Goal: Information Seeking & Learning: Find specific fact

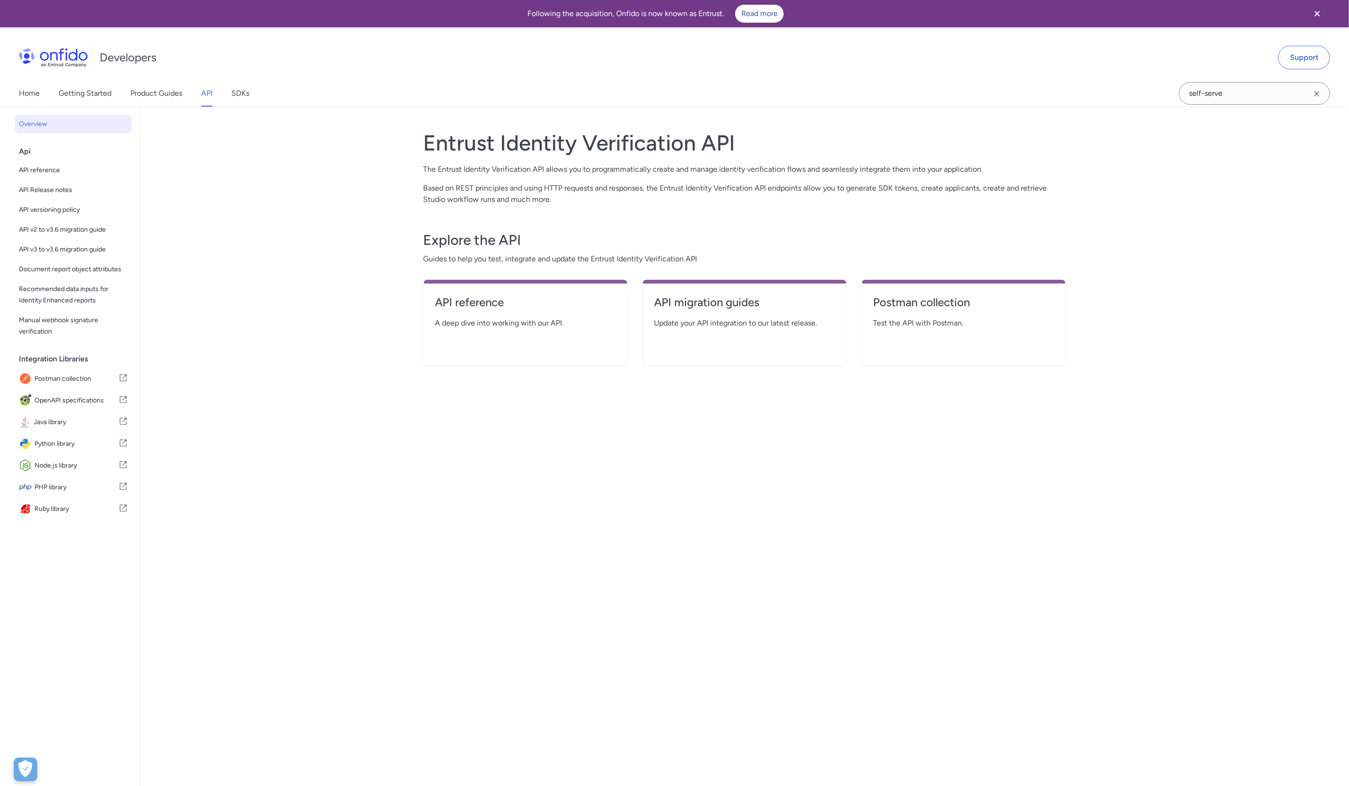
click at [203, 94] on link "API" at bounding box center [206, 93] width 11 height 26
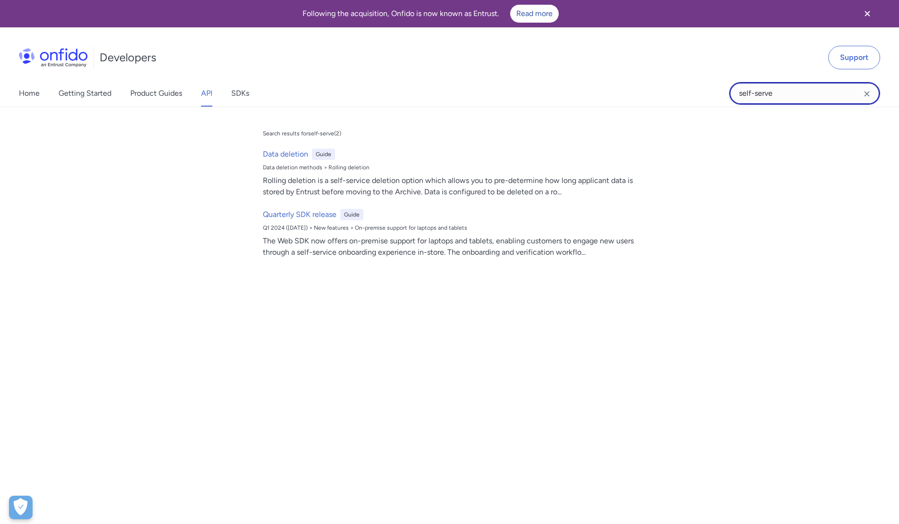
drag, startPoint x: 792, startPoint y: 93, endPoint x: 689, endPoint y: 117, distance: 105.2
click at [689, 107] on div "Home Getting Started Product Guides API SDKs self-serve self-serve Search resul…" at bounding box center [449, 93] width 899 height 26
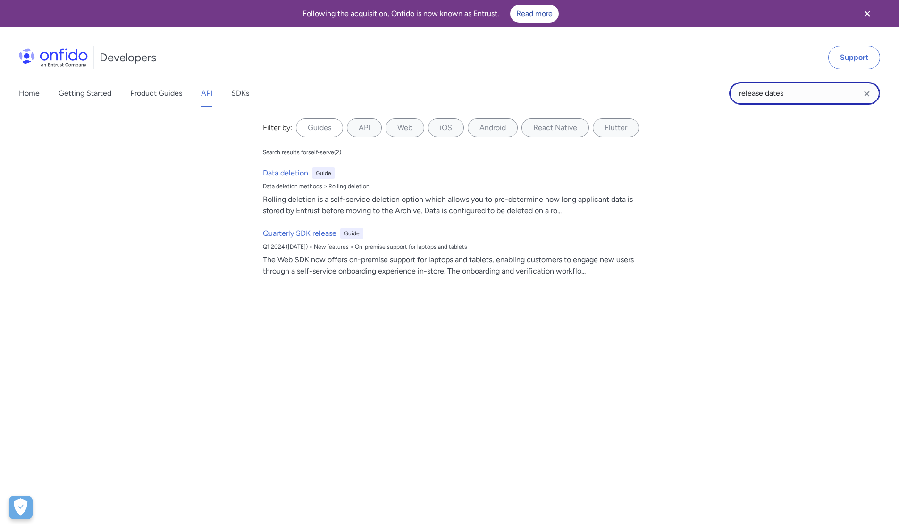
type input "release dates"
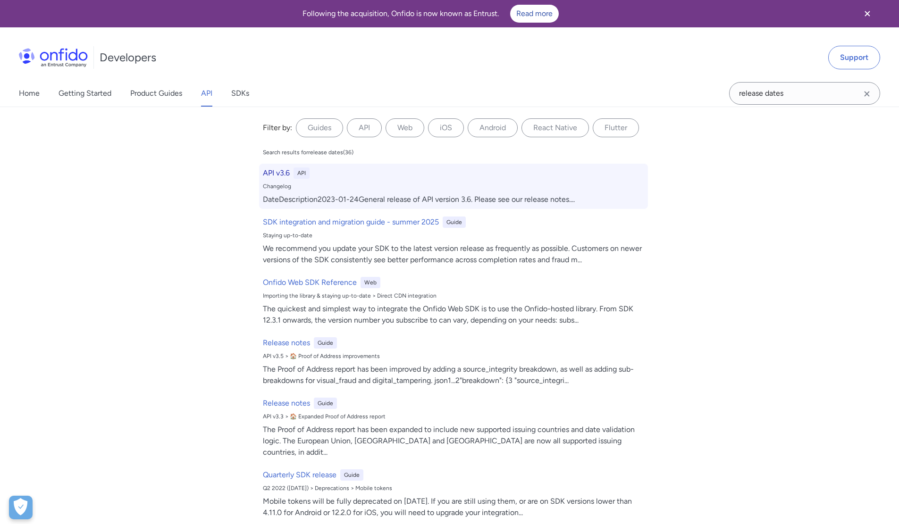
click at [278, 172] on h6 "API v3.6" at bounding box center [276, 173] width 27 height 11
select select "http"
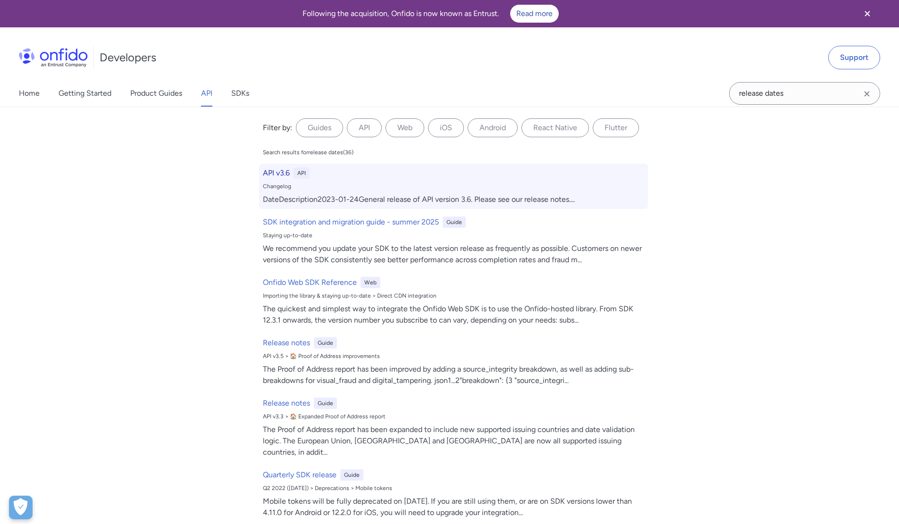
select select "http"
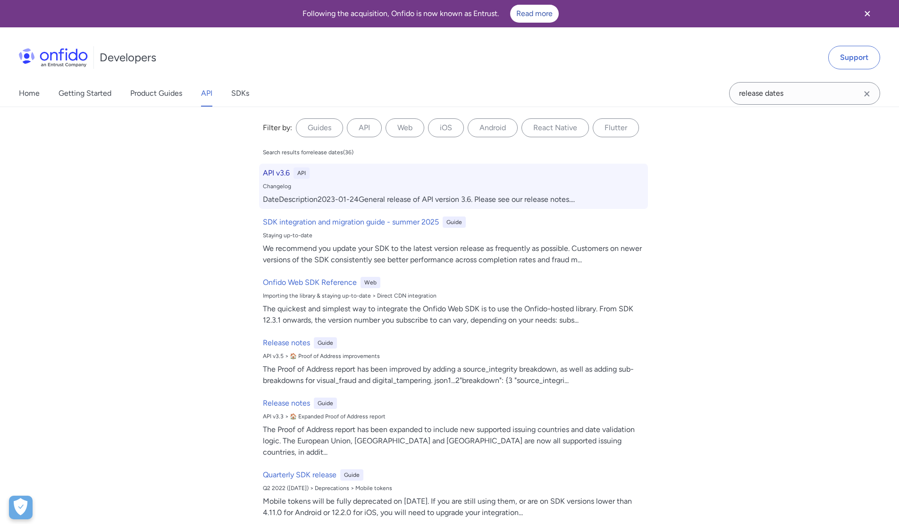
select select "http"
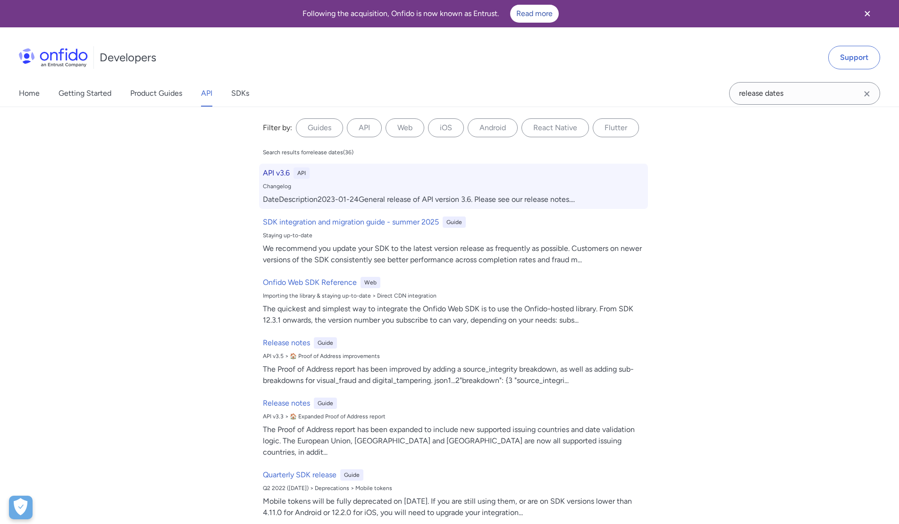
select select "http"
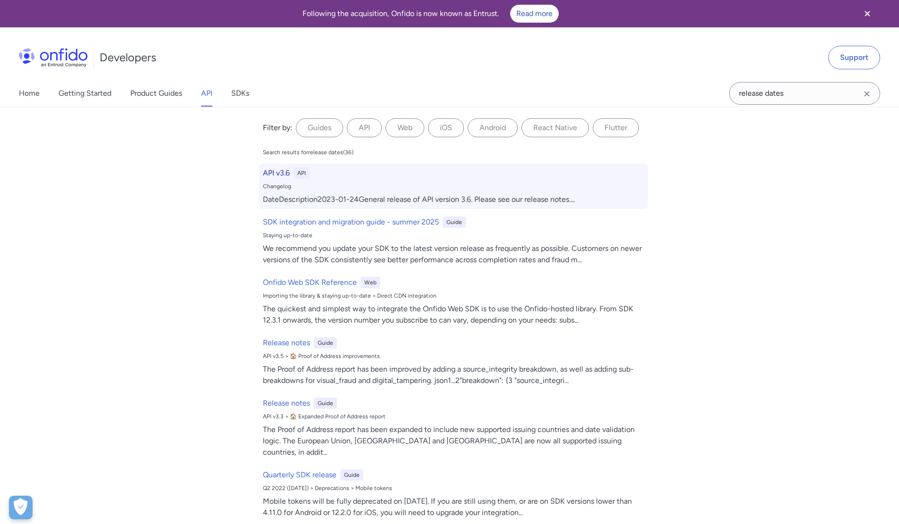
select select "http"
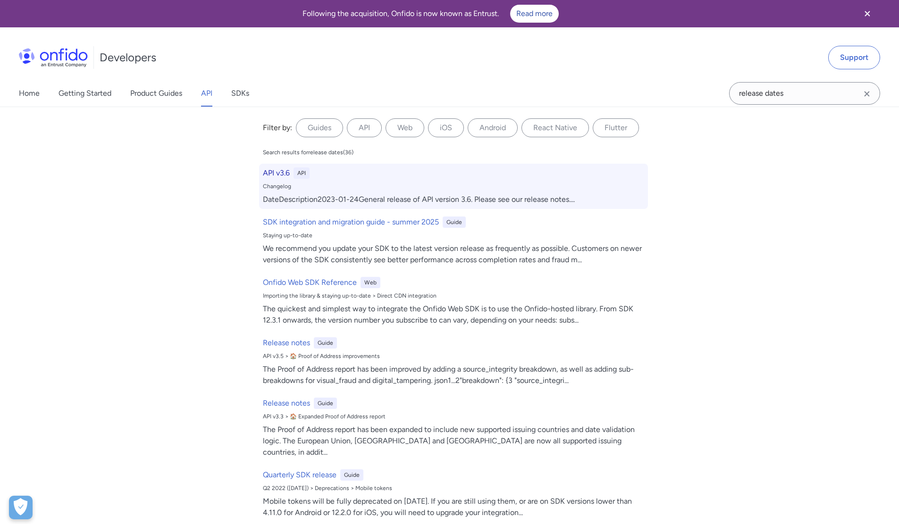
select select "http"
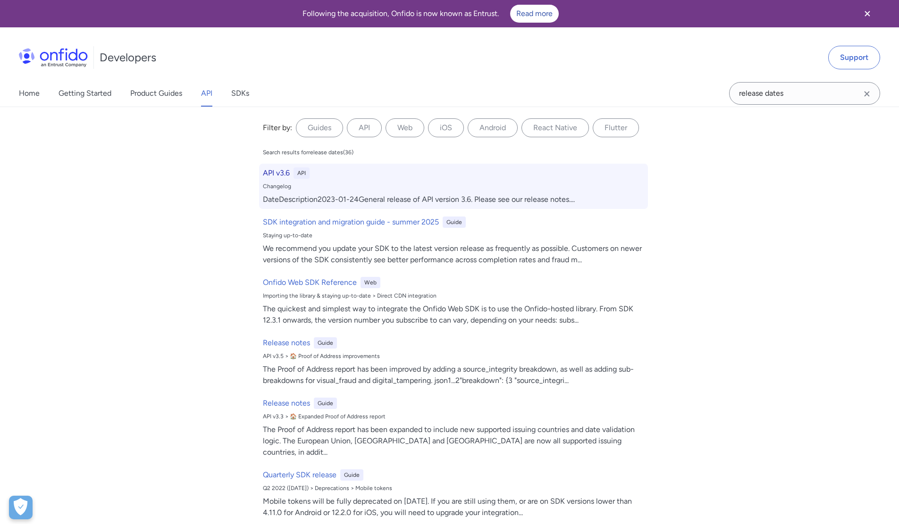
select select "http"
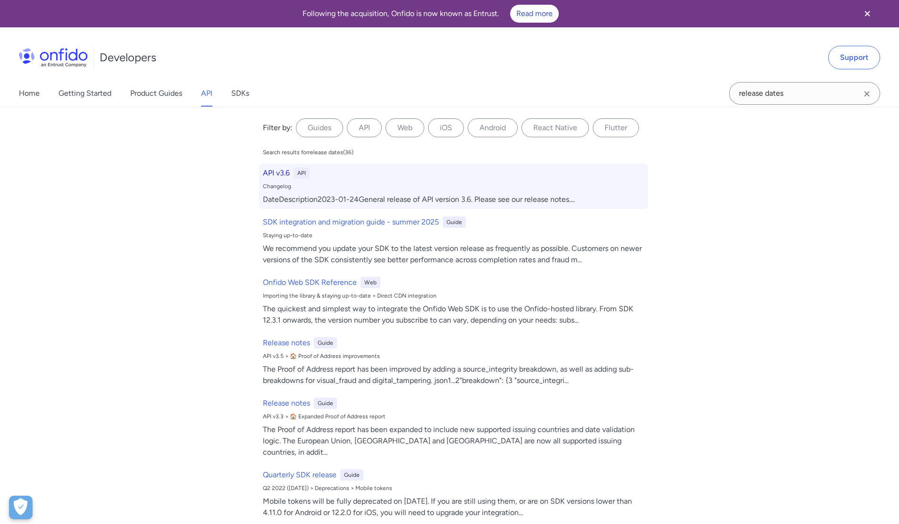
select select "http"
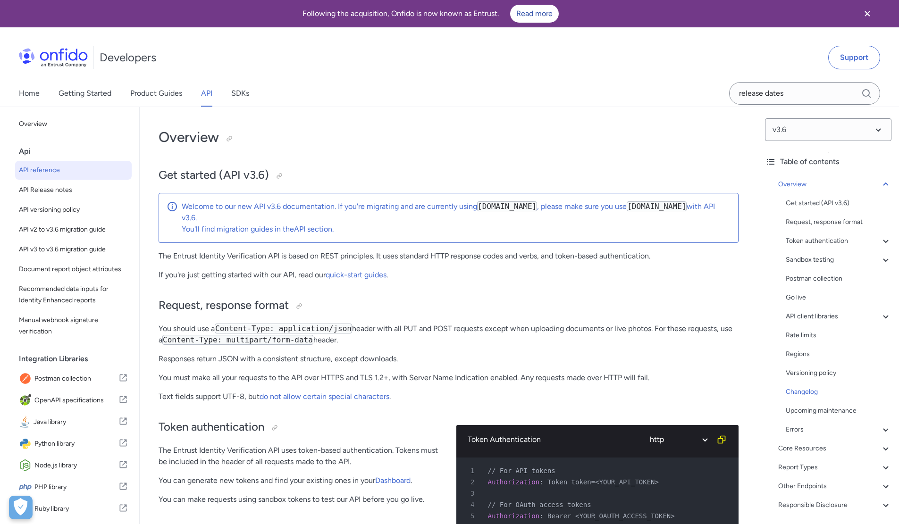
scroll to position [7693, 0]
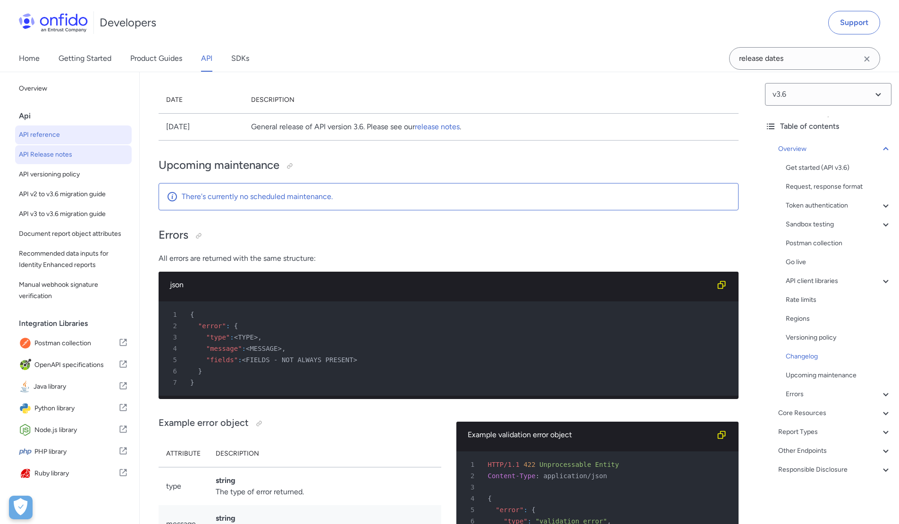
click at [90, 153] on span "API Release notes" at bounding box center [73, 154] width 109 height 11
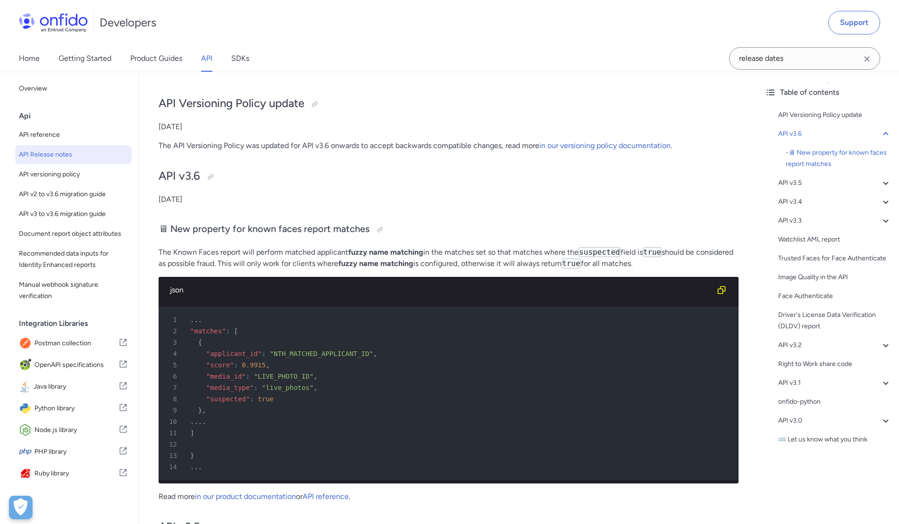
scroll to position [47, 0]
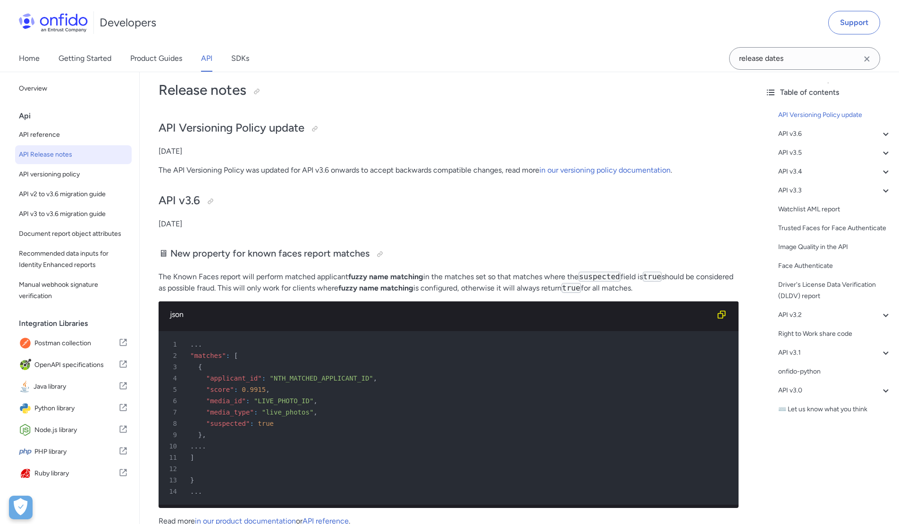
drag, startPoint x: 221, startPoint y: 223, endPoint x: 153, endPoint y: 200, distance: 71.4
copy div "API v3.6 24 January 2023"
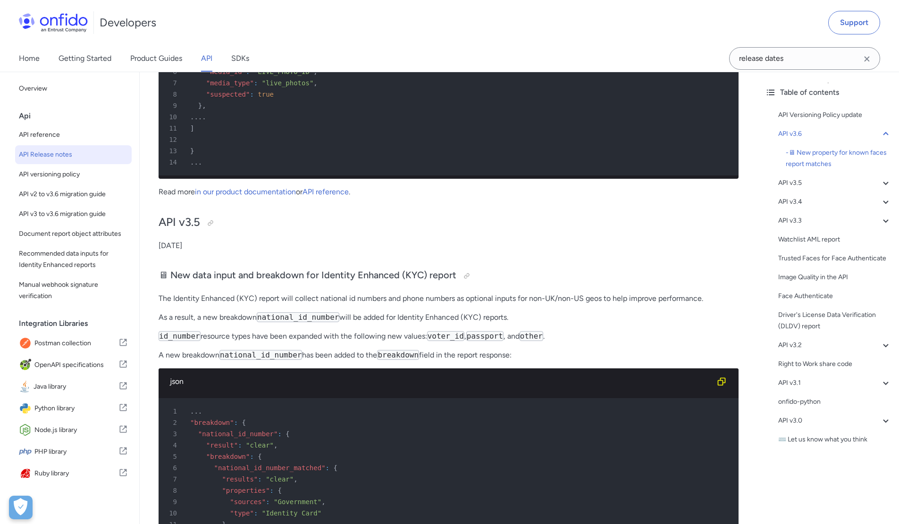
scroll to position [378, 0]
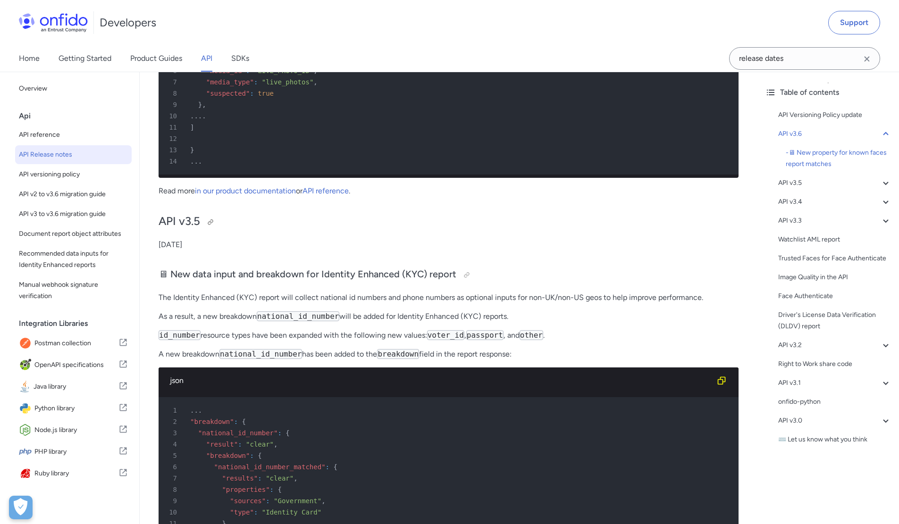
drag, startPoint x: 195, startPoint y: 246, endPoint x: 160, endPoint y: 236, distance: 36.6
copy div "API v3.5 08 November 2022"
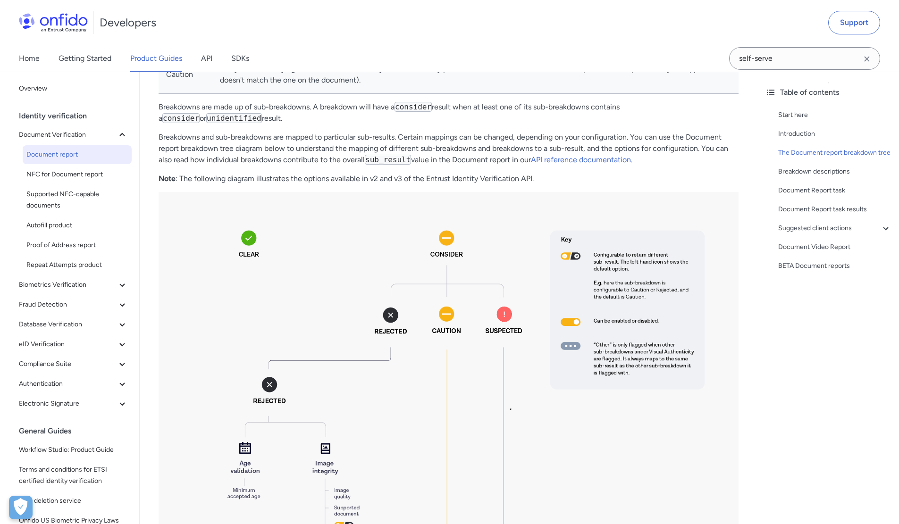
click at [194, 67] on div "Home Getting Started Product Guides API SDKs" at bounding box center [143, 58] width 287 height 26
click at [212, 56] on link "API" at bounding box center [206, 58] width 11 height 26
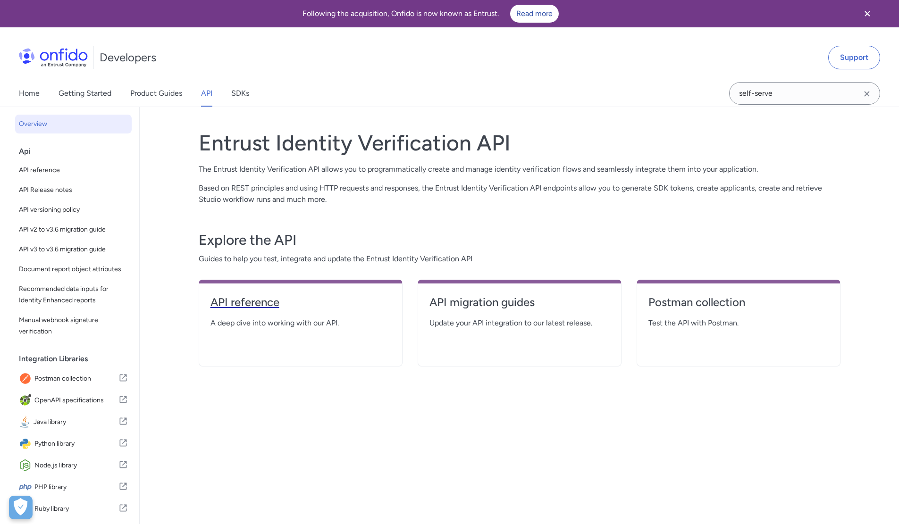
click at [251, 302] on h4 "API reference" at bounding box center [301, 302] width 180 height 15
select select "http"
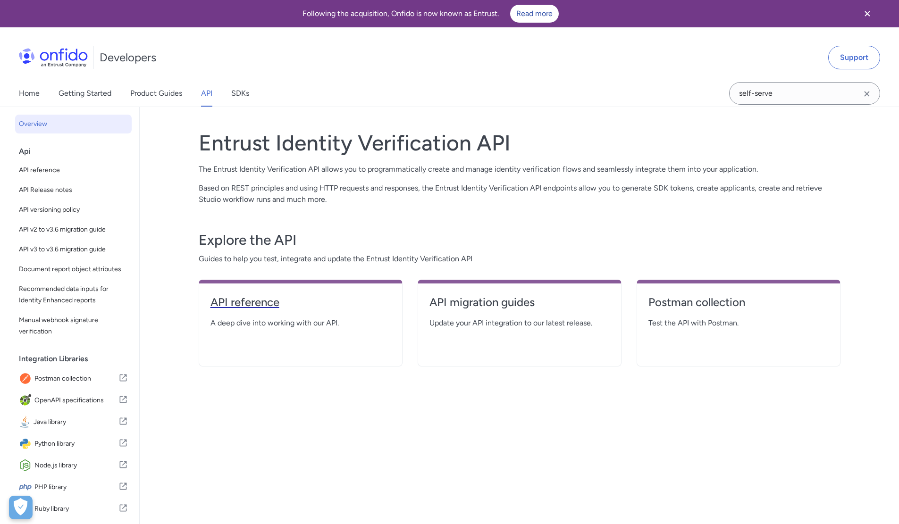
select select "http"
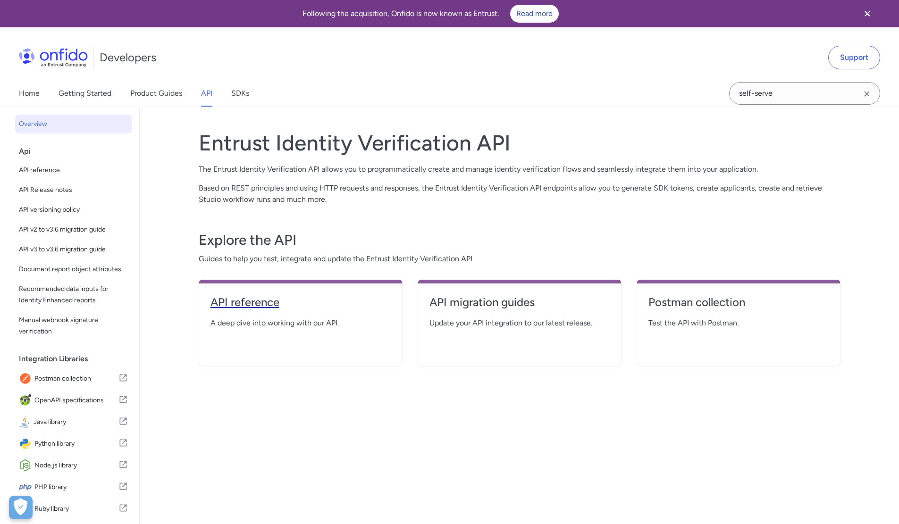
select select "http"
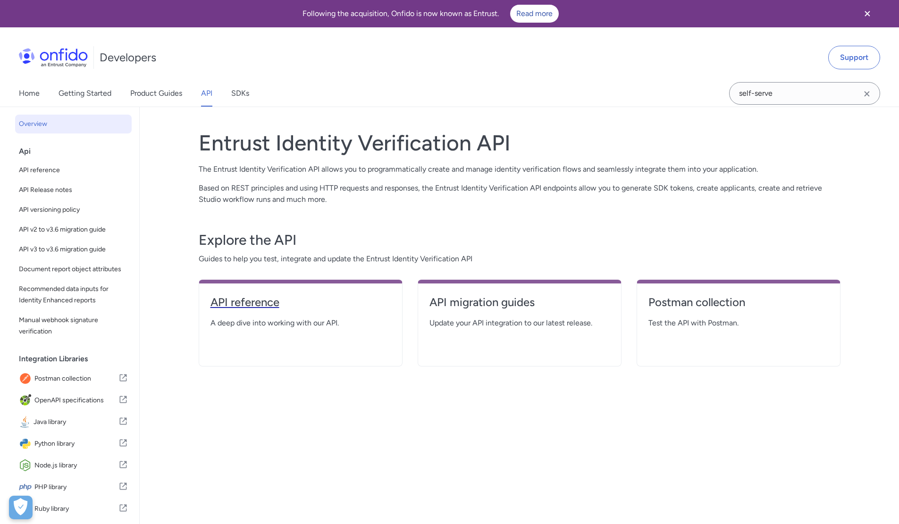
select select "http"
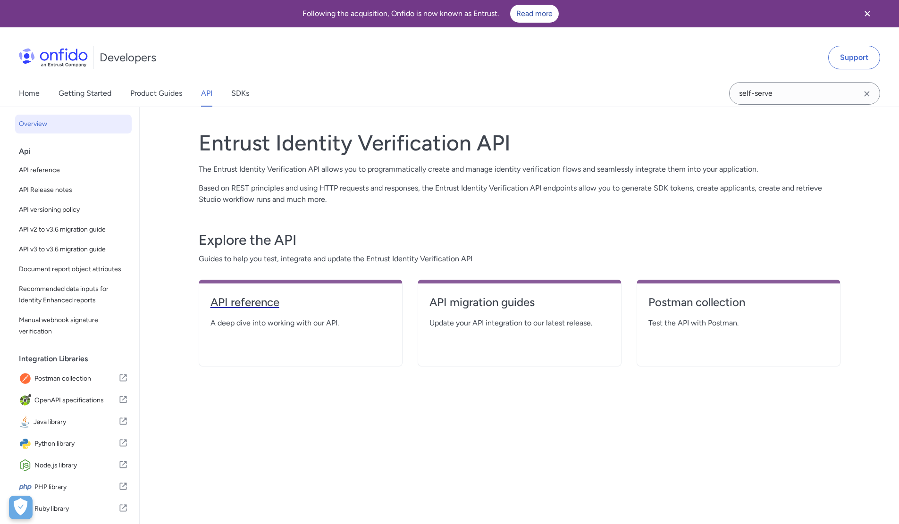
select select "http"
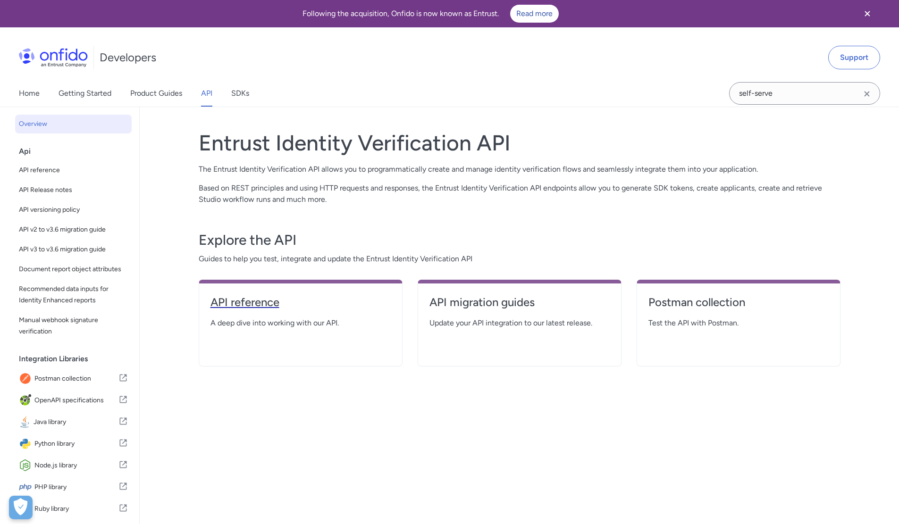
select select "http"
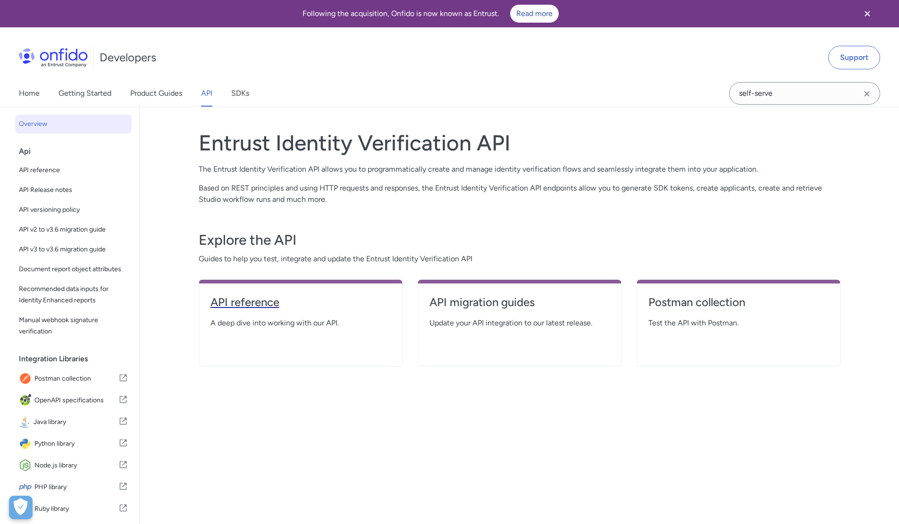
select select "http"
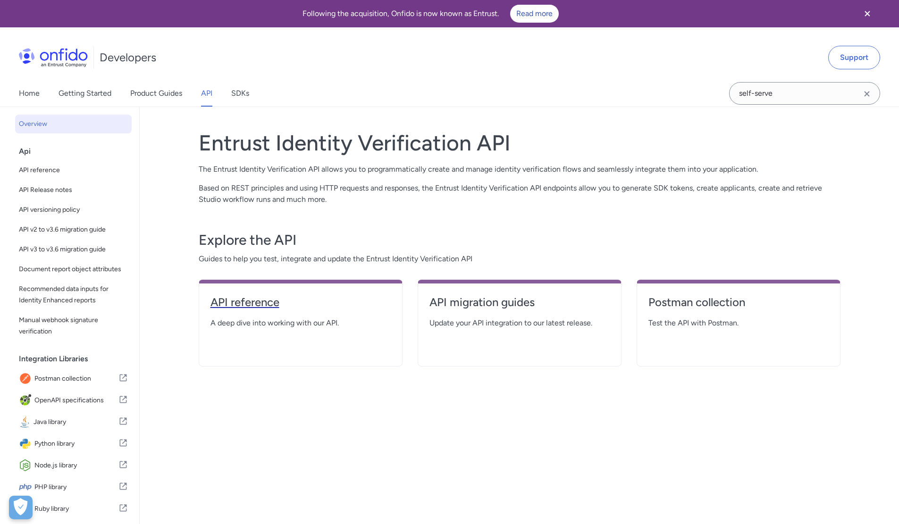
select select "http"
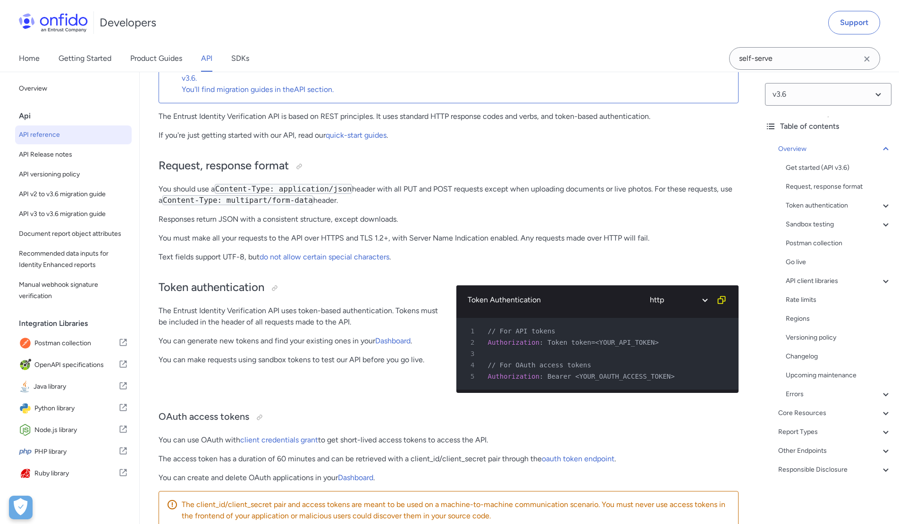
scroll to position [142, 0]
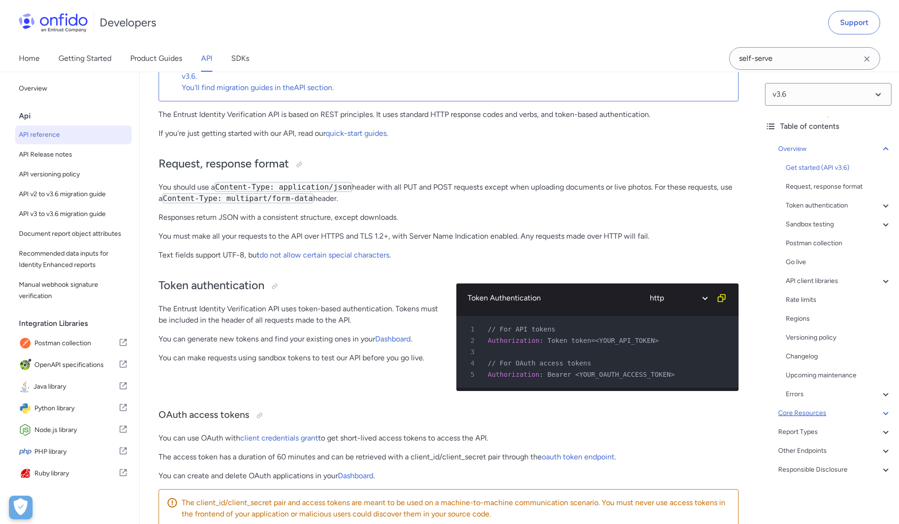
click at [850, 414] on div "Core Resources" at bounding box center [834, 413] width 113 height 11
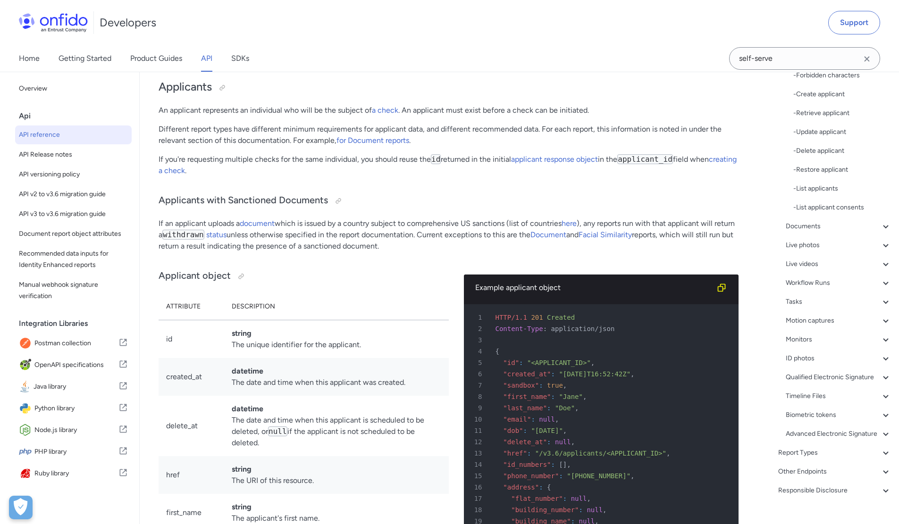
scroll to position [94, 0]
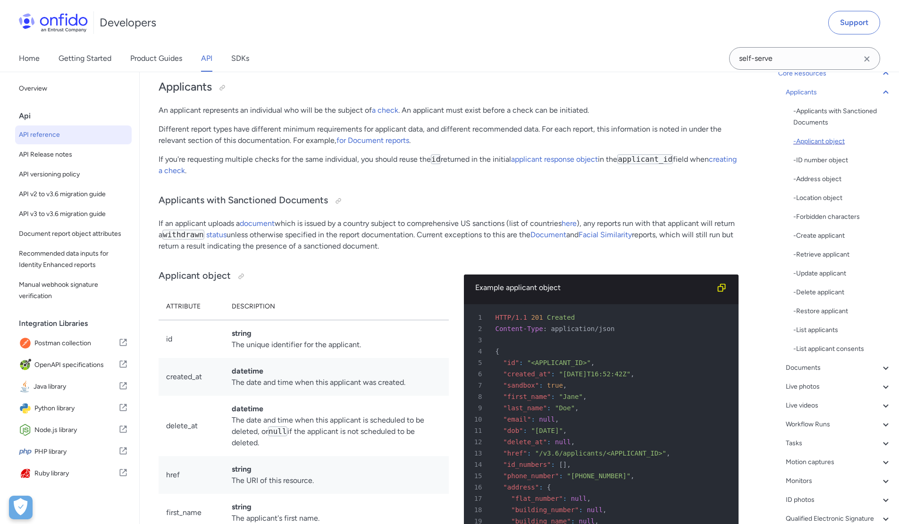
click at [825, 142] on div "- Applicant object" at bounding box center [843, 141] width 98 height 11
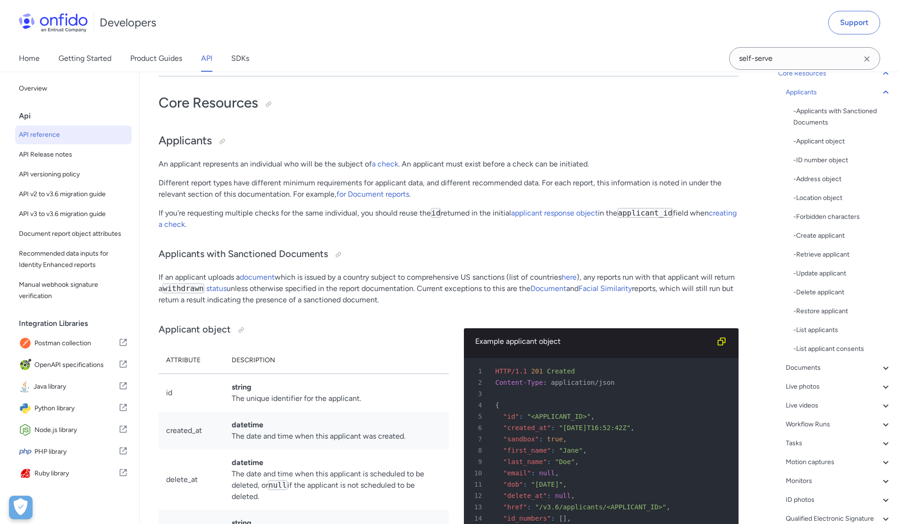
scroll to position [34, 0]
